Goal: Task Accomplishment & Management: Use online tool/utility

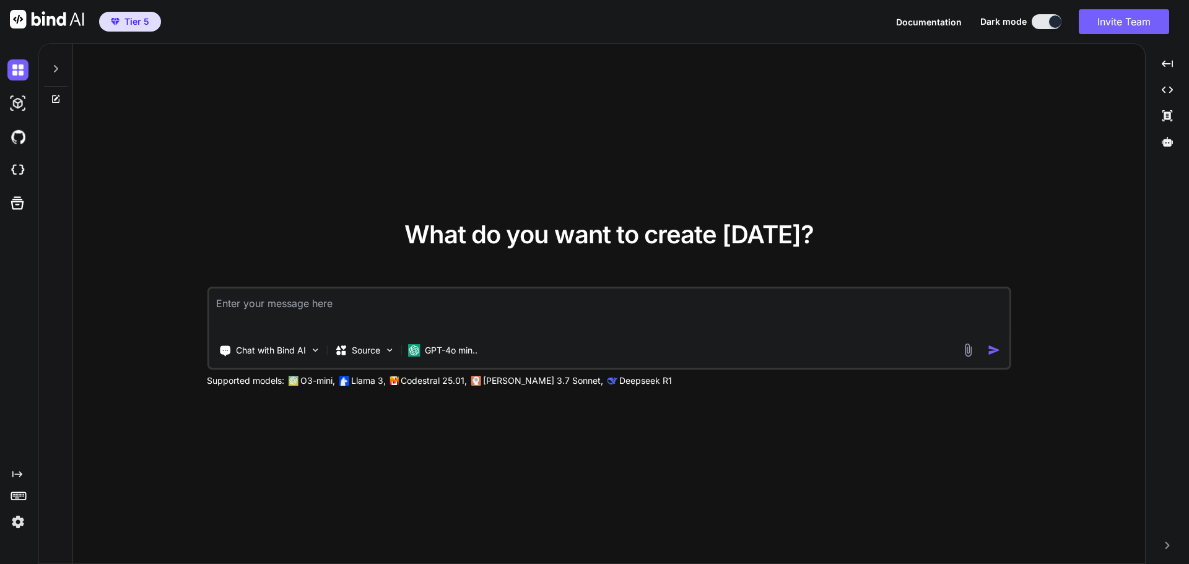
click at [16, 521] on img at bounding box center [17, 522] width 21 height 21
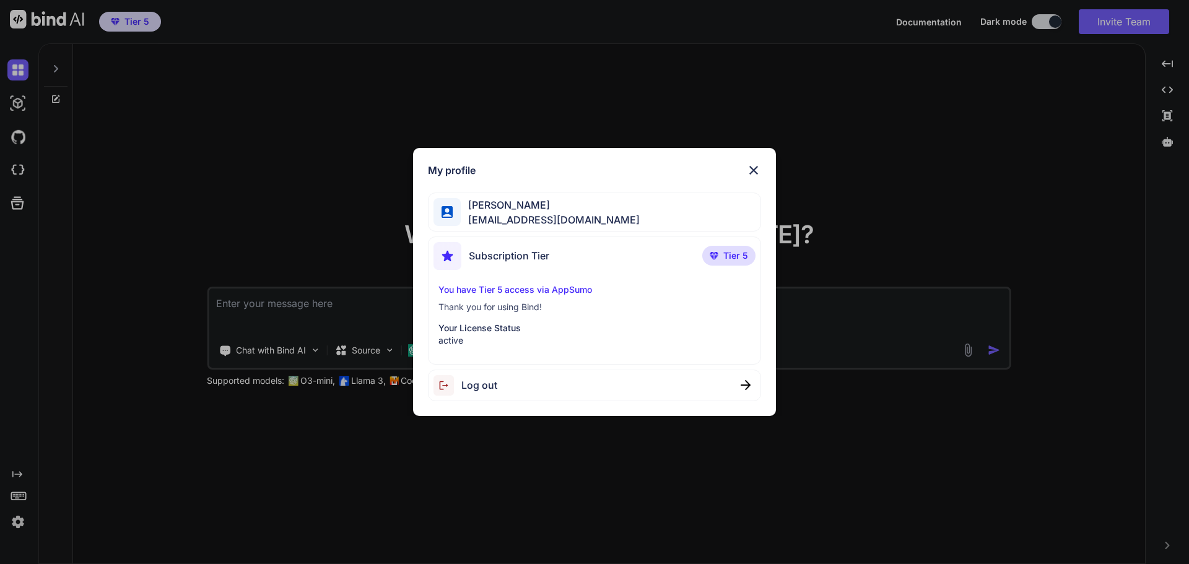
type textarea "x"
click at [217, 196] on div "My profile [PERSON_NAME] [EMAIL_ADDRESS][DOMAIN_NAME] Subscription Tier Tier 5 …" at bounding box center [594, 282] width 1189 height 564
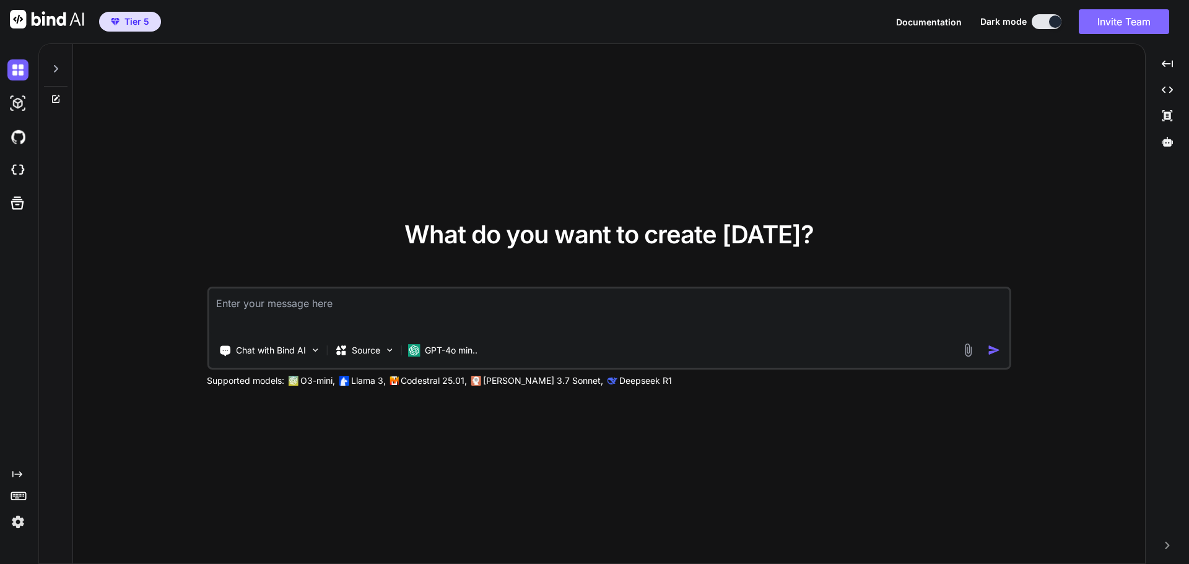
click at [1133, 23] on button "Invite Team" at bounding box center [1124, 21] width 90 height 25
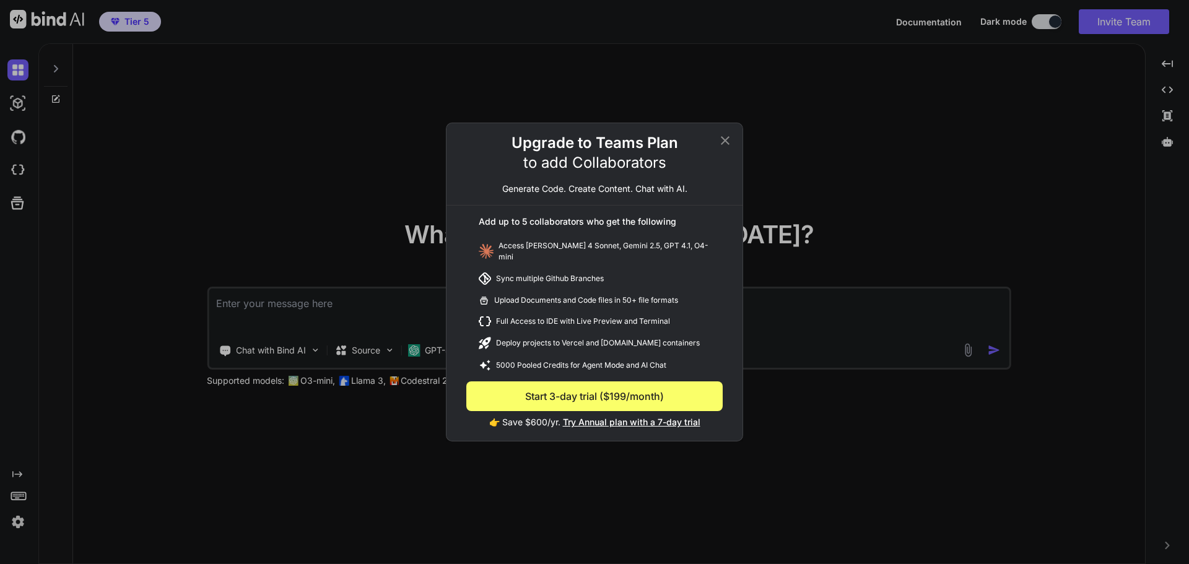
click at [728, 143] on icon at bounding box center [725, 140] width 15 height 15
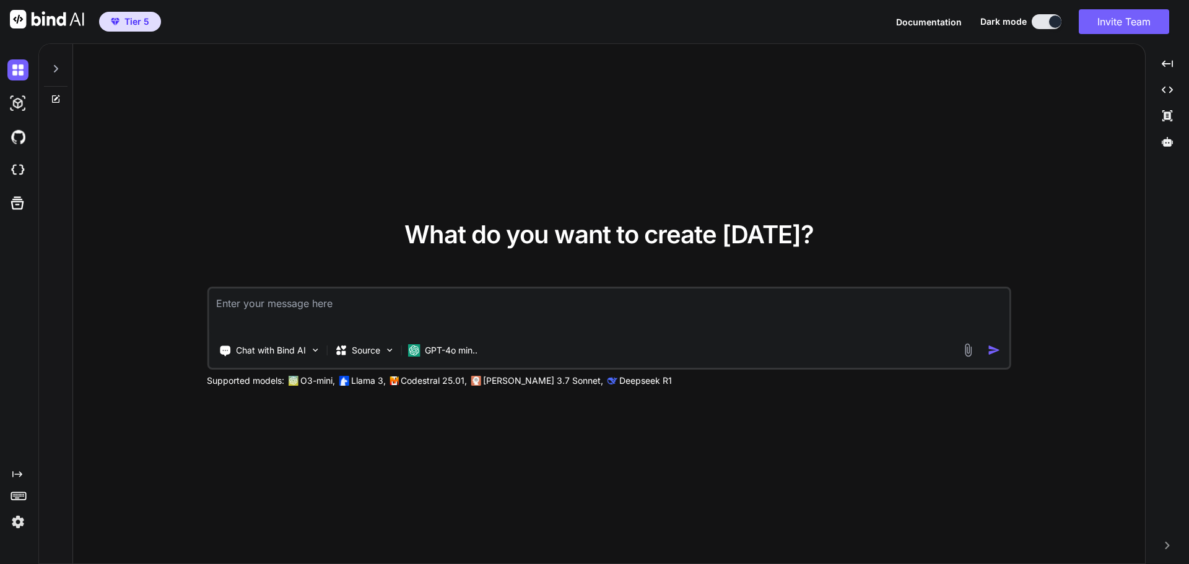
type textarea "x"
click at [1139, 20] on button "Invite Team" at bounding box center [1124, 21] width 90 height 25
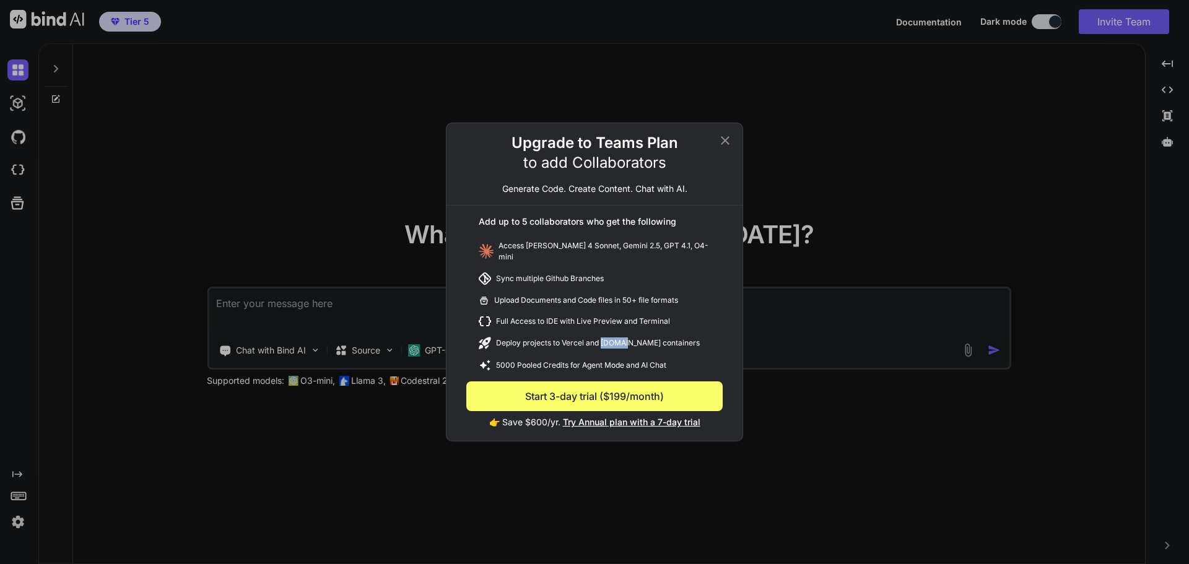
drag, startPoint x: 602, startPoint y: 339, endPoint x: 619, endPoint y: 339, distance: 16.7
click at [619, 339] on div "Deploy projects to Vercel and [DOMAIN_NAME] containers" at bounding box center [594, 343] width 256 height 22
copy div "Fly.io"
click at [331, 253] on div "Upgrade to Teams Plan to add Collaborators Generate Code. Create Content. Chat …" at bounding box center [594, 282] width 1189 height 564
